Goal: Transaction & Acquisition: Purchase product/service

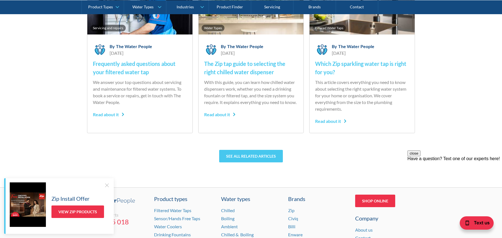
scroll to position [2013, 0]
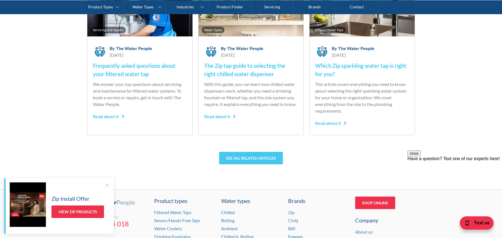
click at [106, 186] on div at bounding box center [107, 185] width 6 height 6
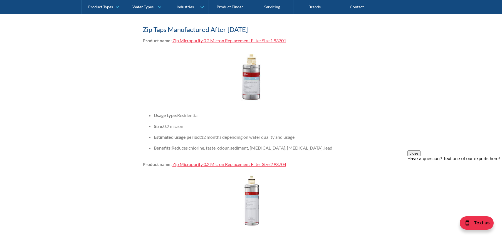
scroll to position [1457, 0]
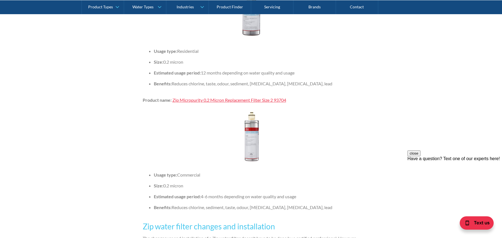
click at [230, 103] on link "Zip Micropurity 0.2 Micron Replacement Filter Size 2 93704" at bounding box center [229, 99] width 114 height 5
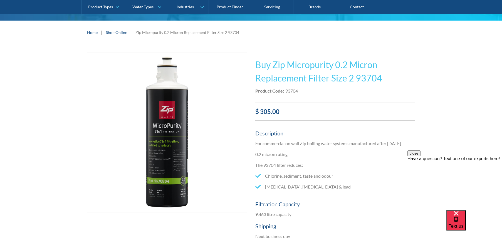
scroll to position [83, 0]
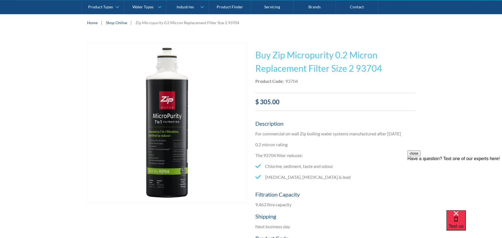
click at [172, 157] on img "open lightbox" at bounding box center [166, 122] width 159 height 159
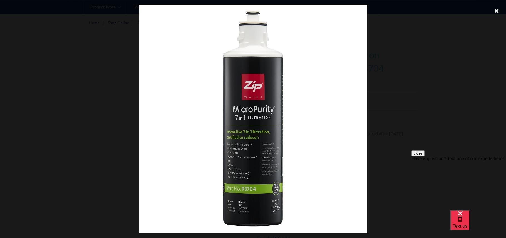
click at [496, 8] on div "close lightbox" at bounding box center [496, 11] width 19 height 12
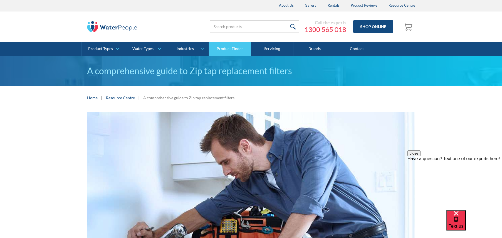
click at [229, 48] on link "Product Finder" at bounding box center [230, 49] width 42 height 14
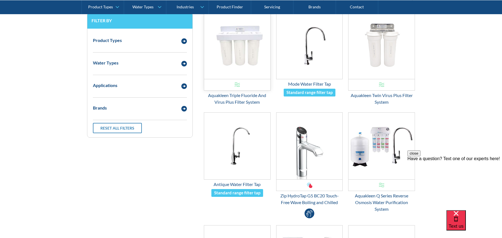
scroll to position [139, 0]
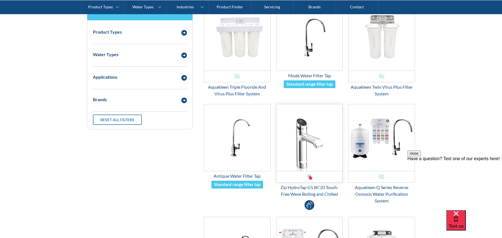
click at [292, 138] on img "Email Form 3" at bounding box center [309, 137] width 66 height 67
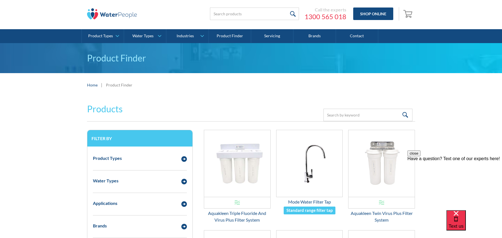
scroll to position [0, 0]
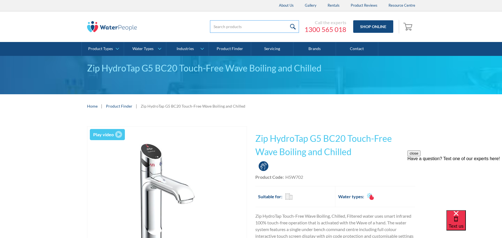
click at [225, 27] on input "search" at bounding box center [254, 26] width 89 height 13
type input "zip hydrotap filter"
click at [287, 20] on input "submit" at bounding box center [293, 26] width 12 height 13
